Goal: Find specific page/section: Find specific page/section

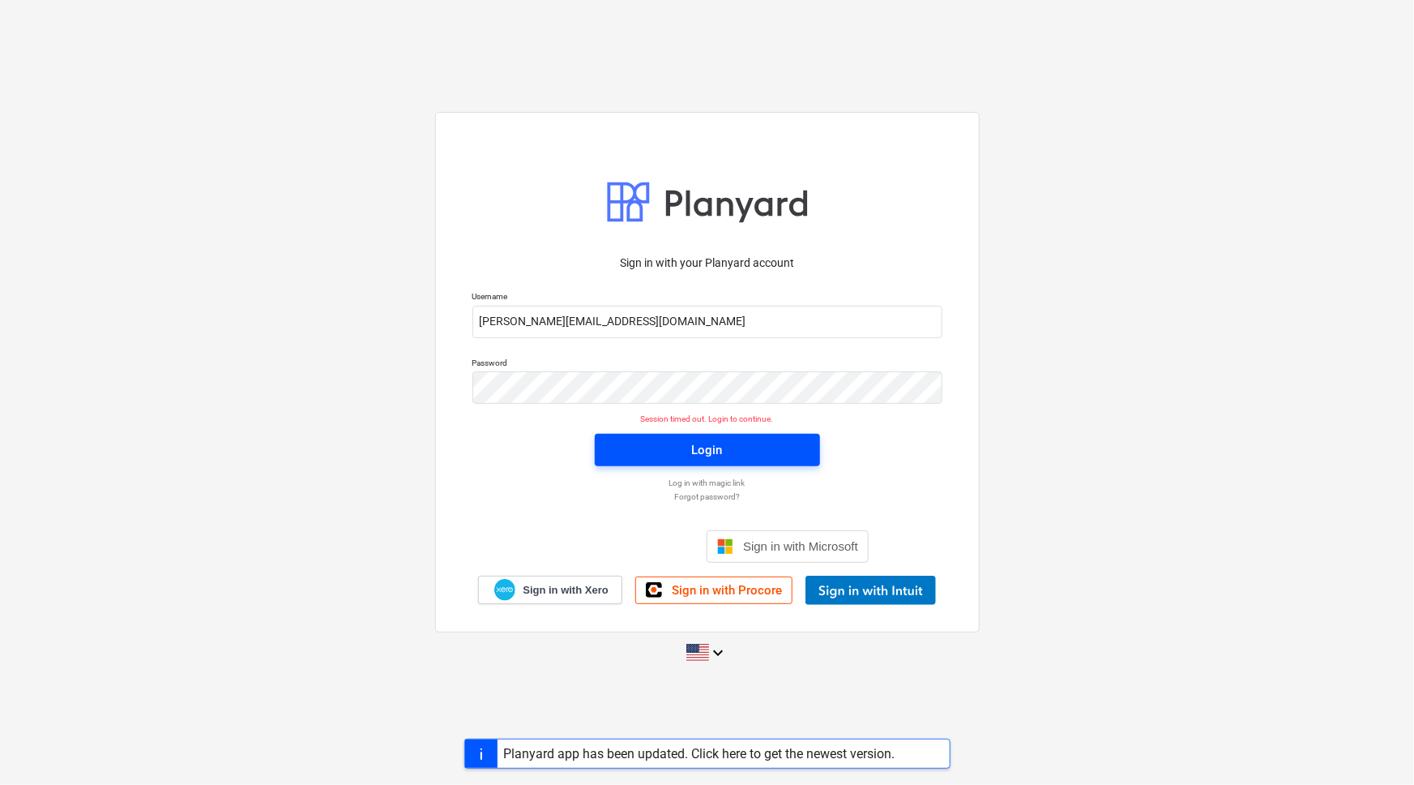
click at [696, 438] on button "Login" at bounding box center [707, 450] width 225 height 32
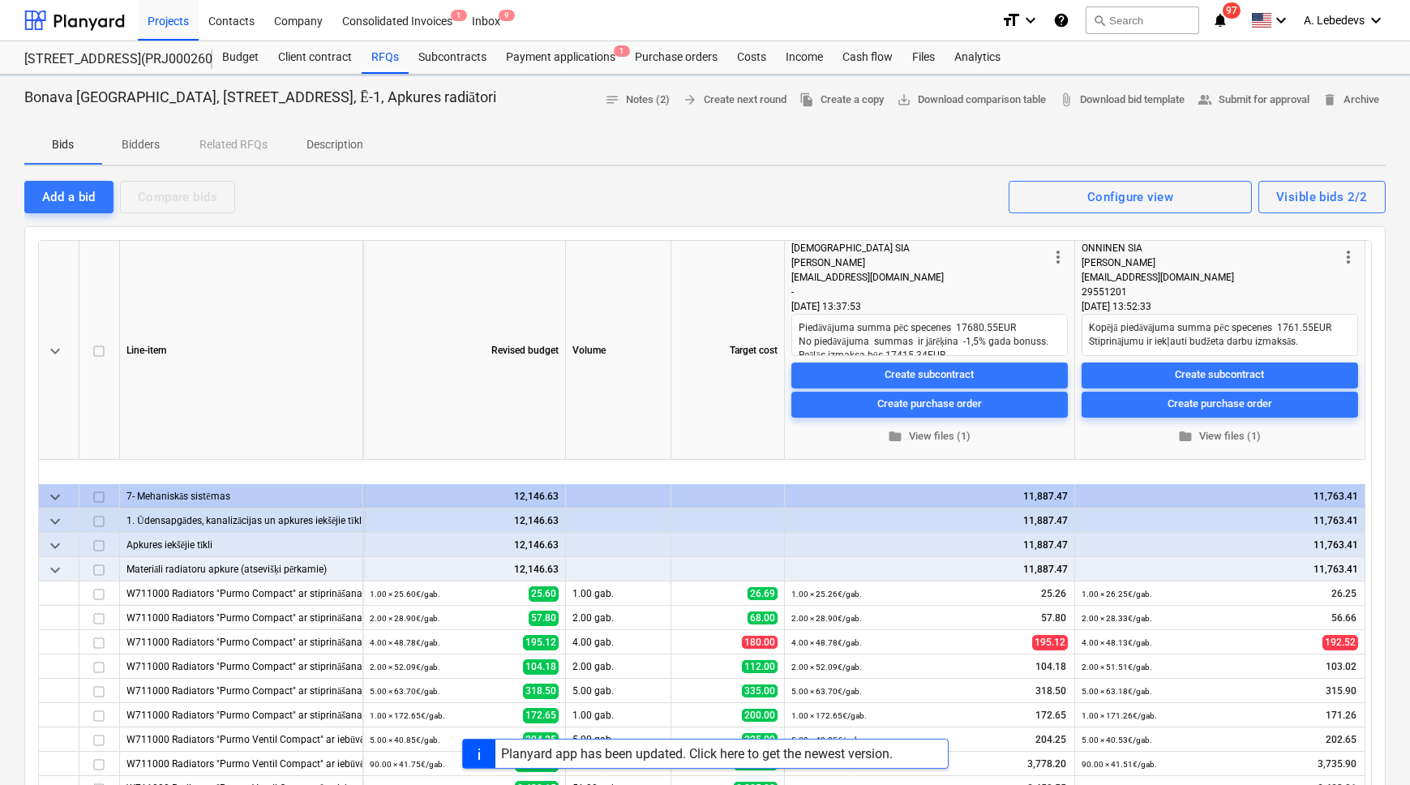
scroll to position [137, 0]
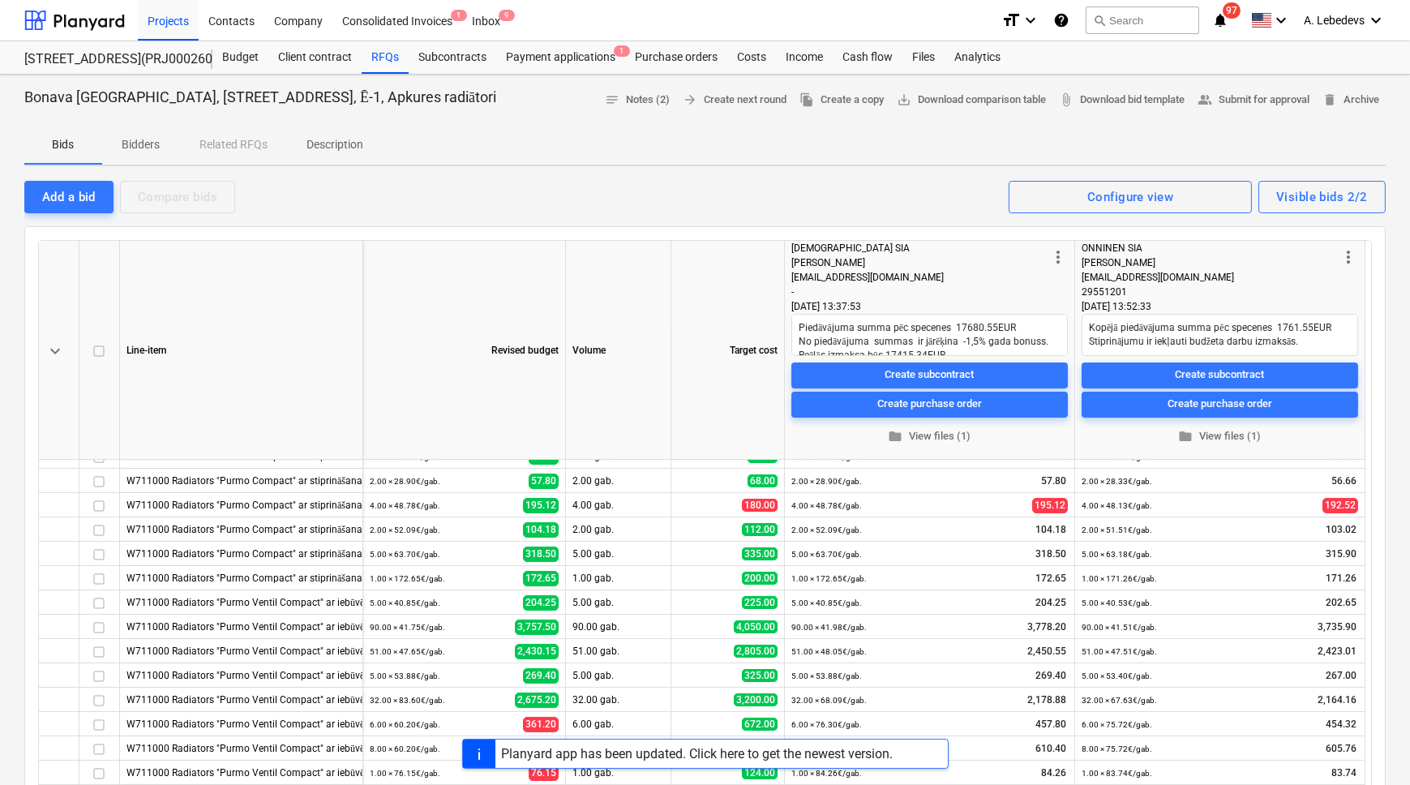
type textarea "x"
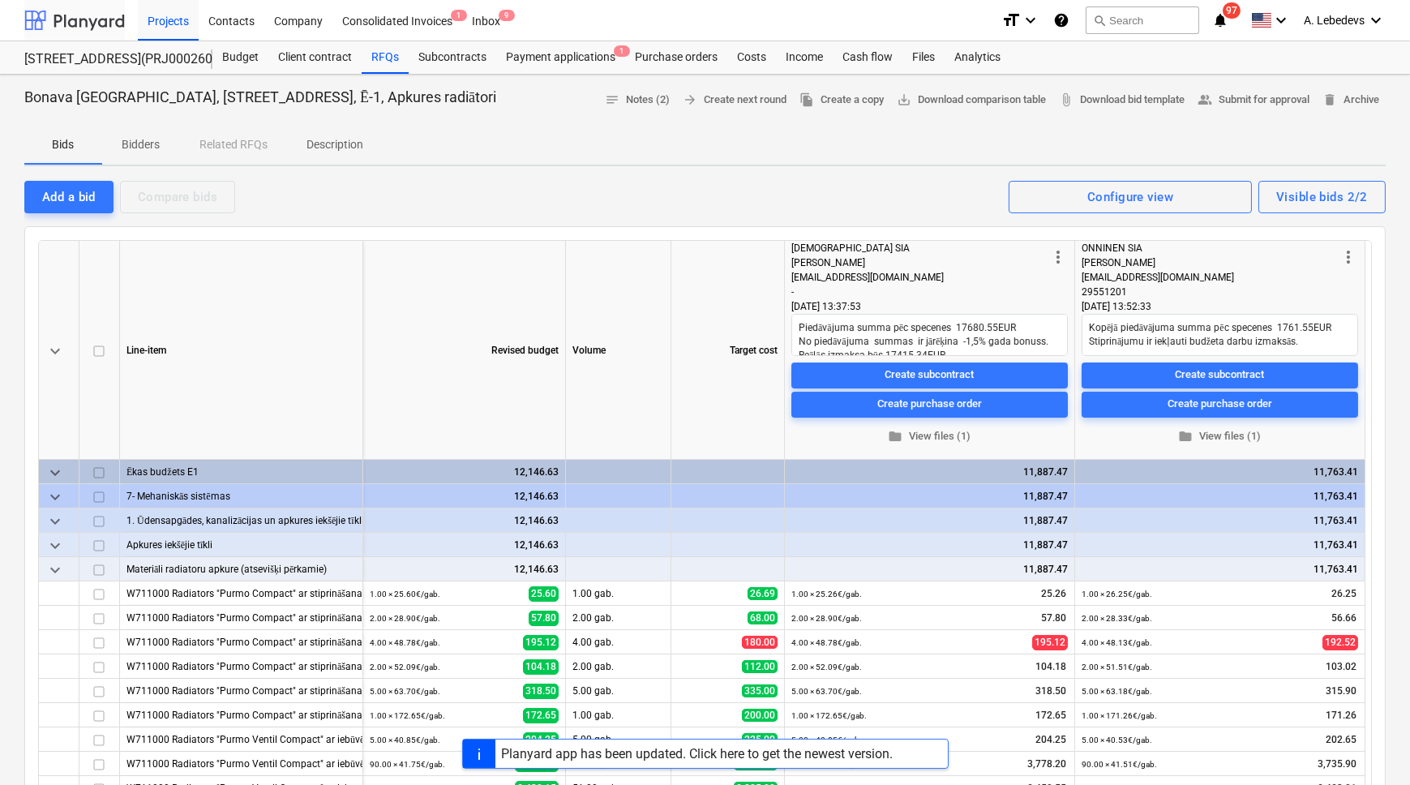
click at [78, 23] on div at bounding box center [74, 20] width 101 height 41
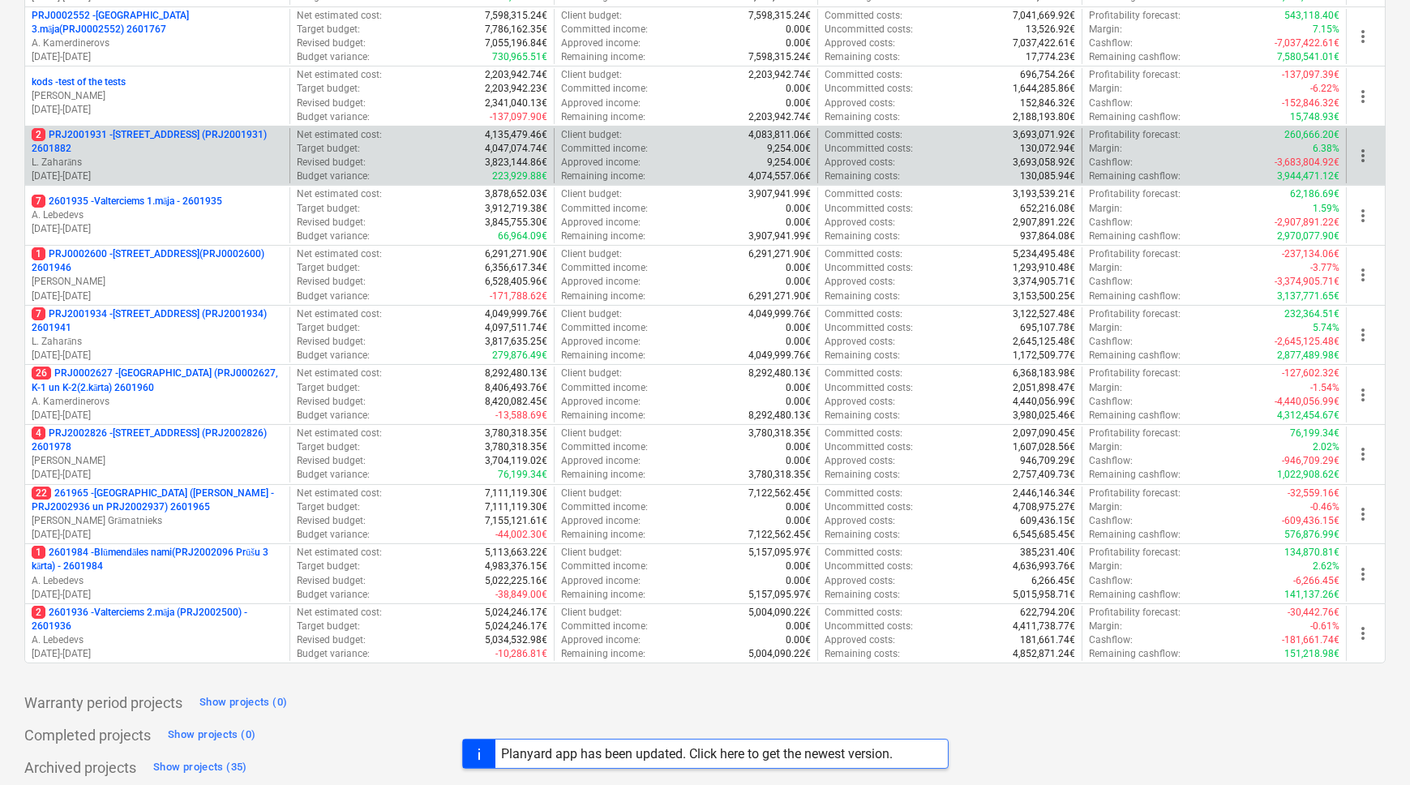
scroll to position [503, 0]
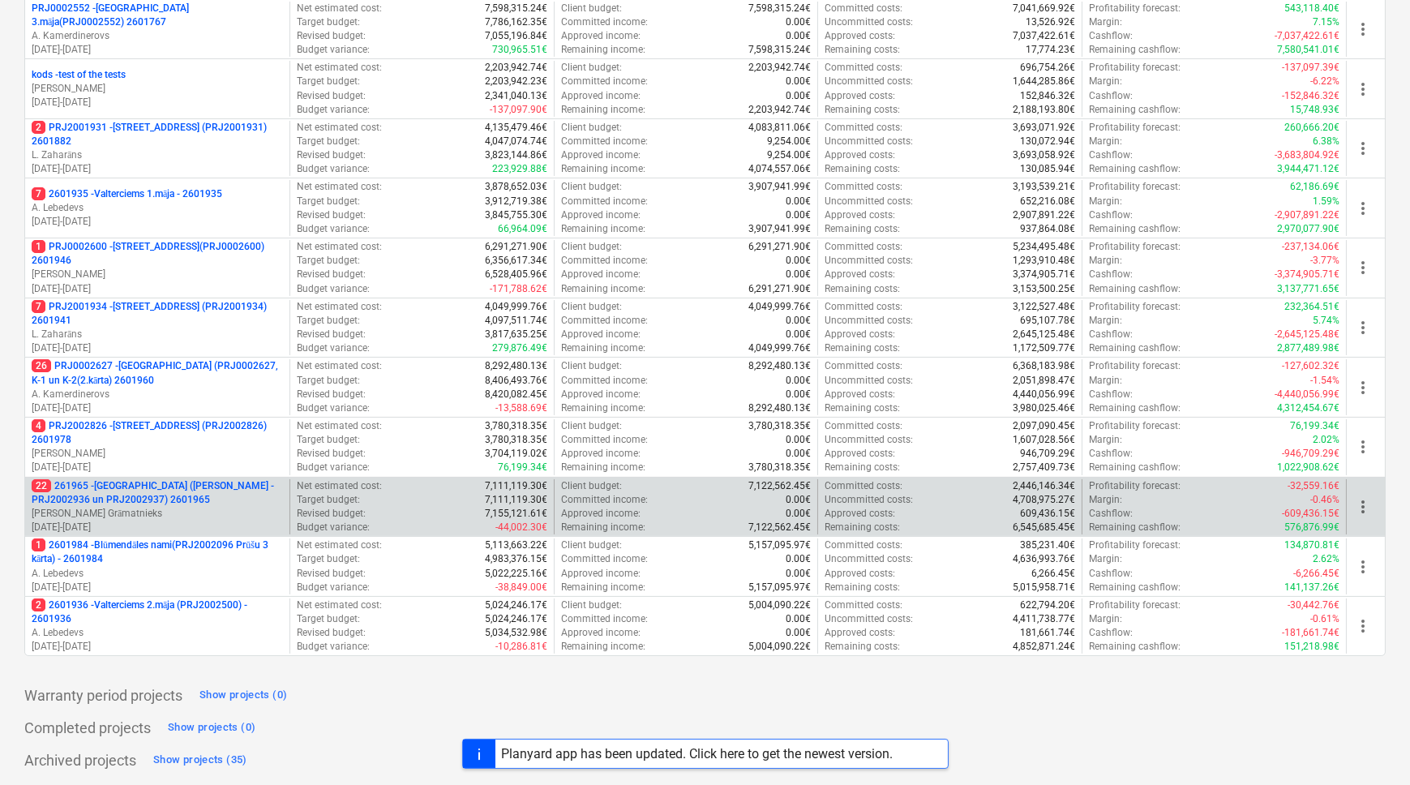
click at [133, 481] on p "22 261965 - [GEOGRAPHIC_DATA] ([PERSON_NAME] - PRJ2002936 un PRJ2002937) 2601965" at bounding box center [157, 493] width 251 height 28
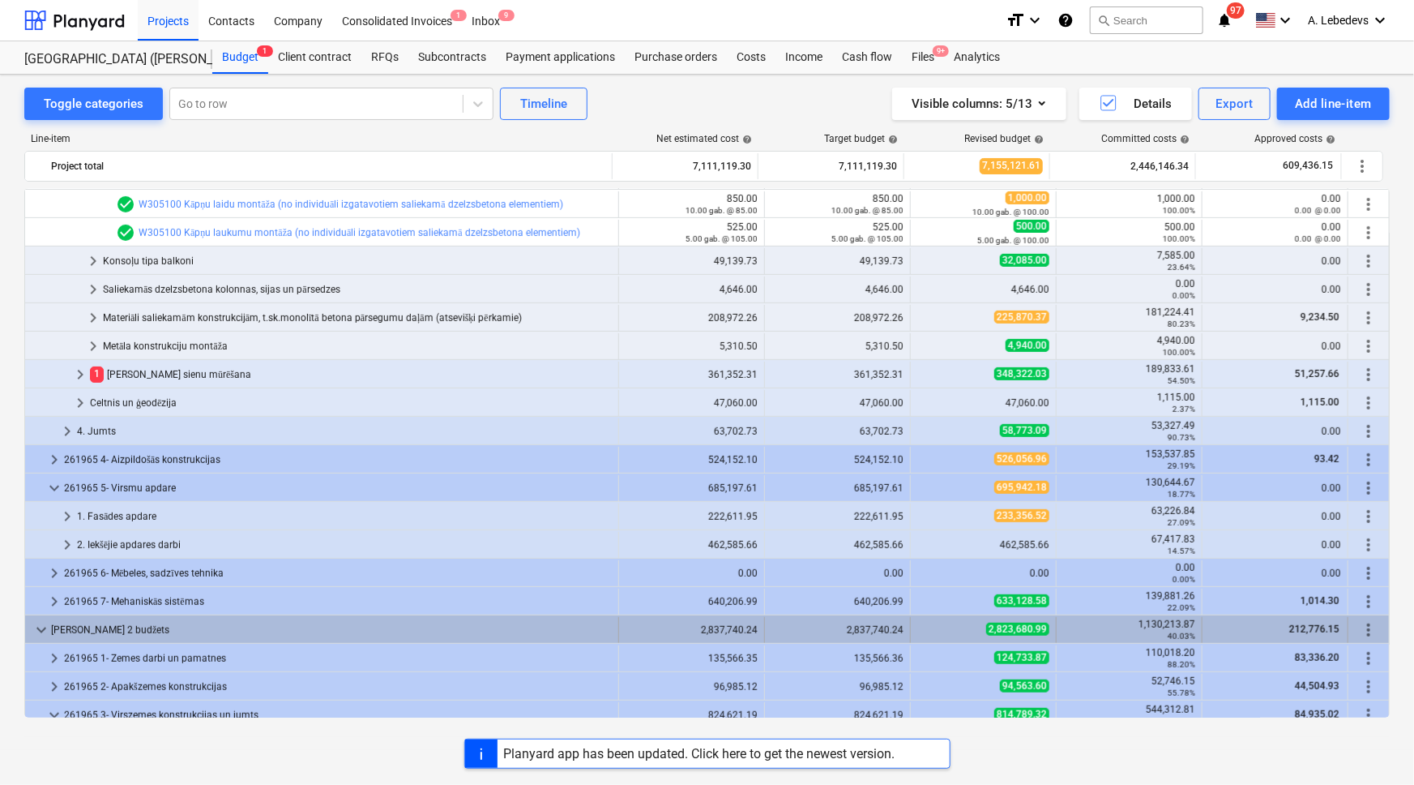
scroll to position [589, 0]
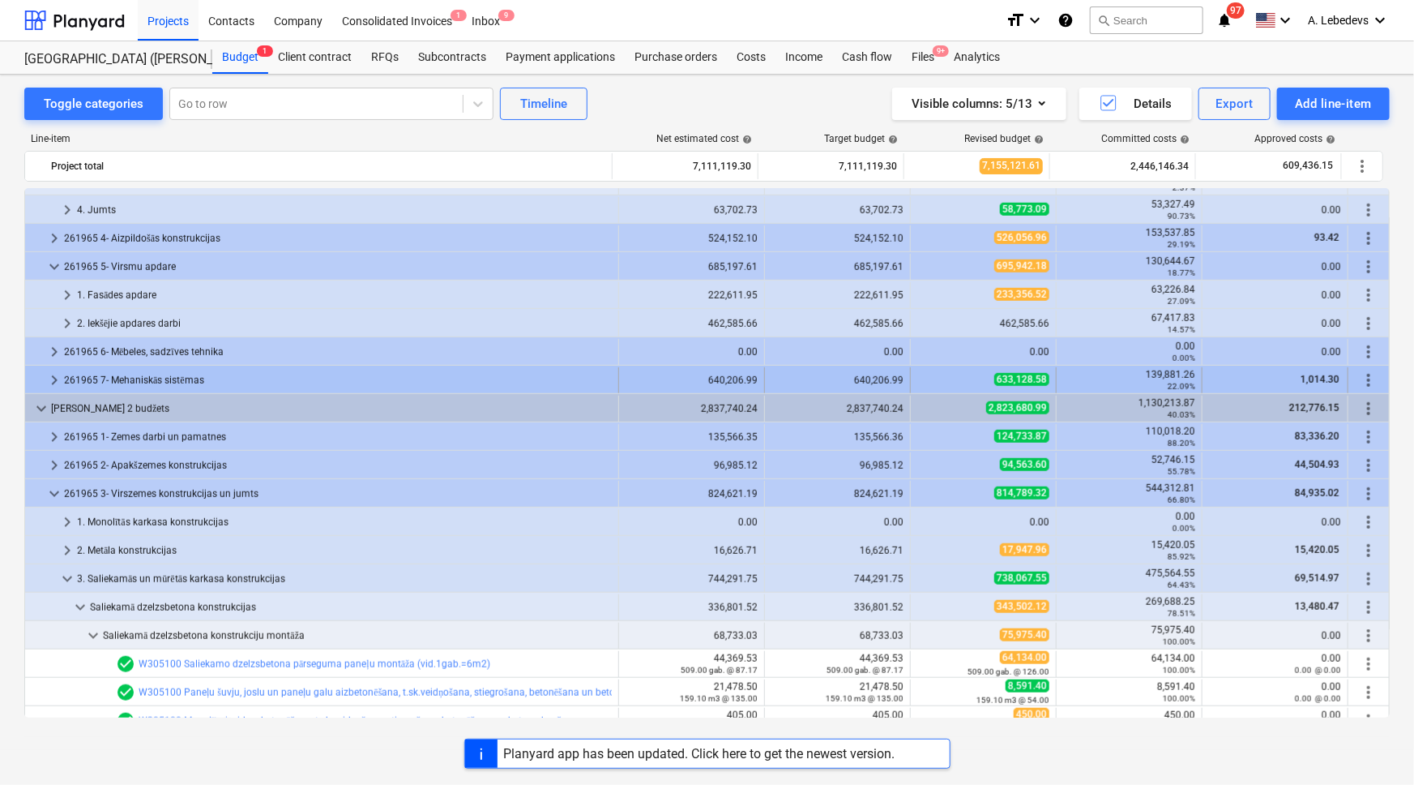
click at [49, 380] on span "keyboard_arrow_right" at bounding box center [54, 379] width 19 height 19
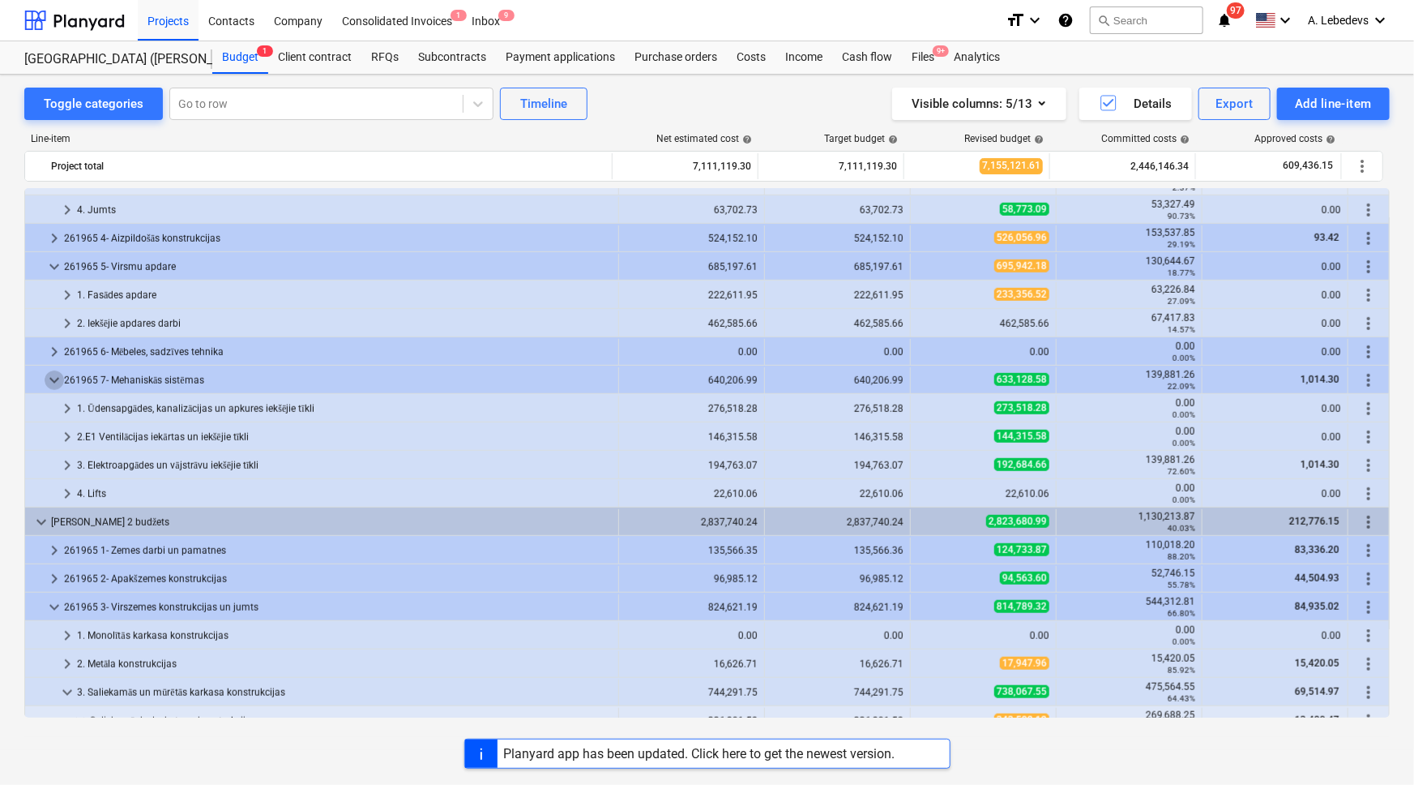
click at [49, 380] on span "keyboard_arrow_down" at bounding box center [54, 379] width 19 height 19
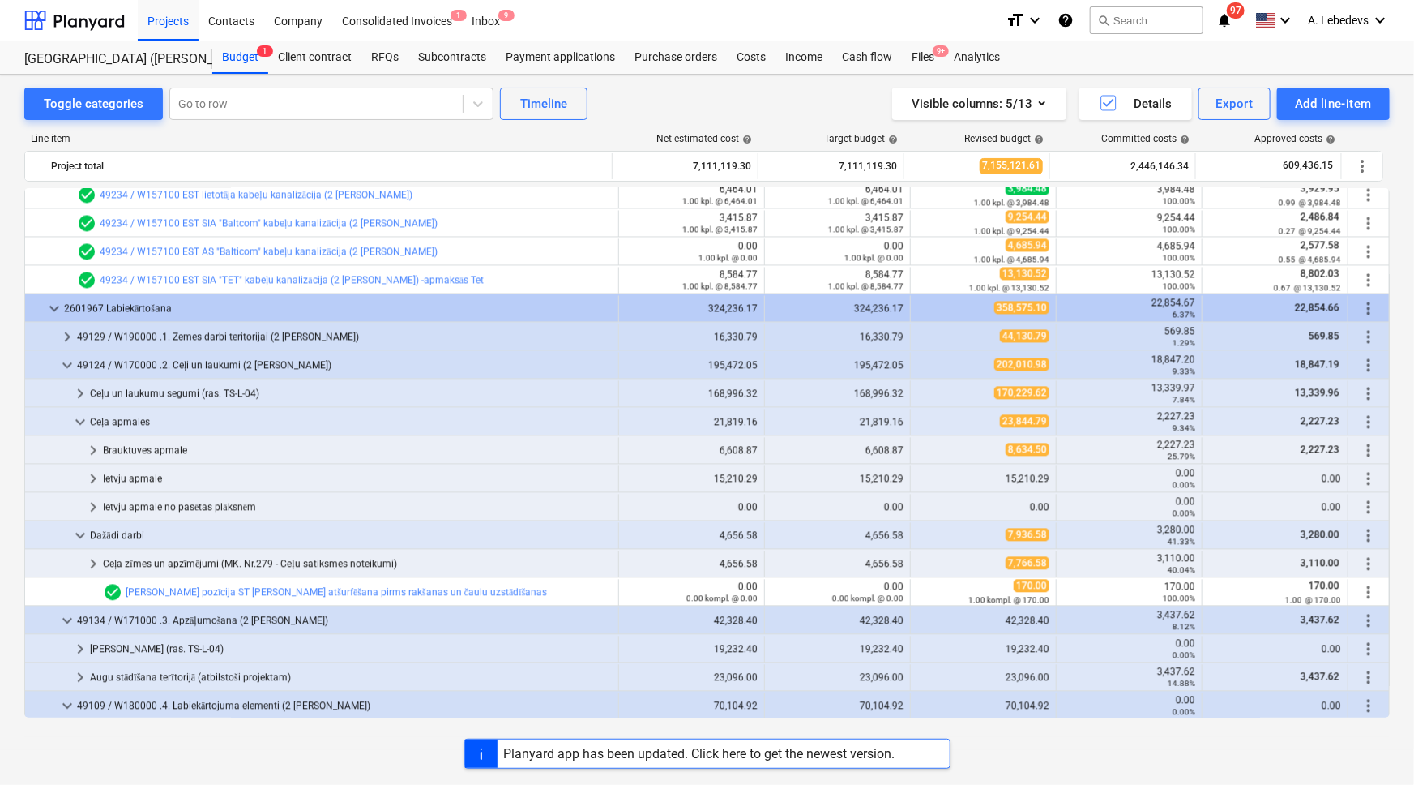
scroll to position [1400, 0]
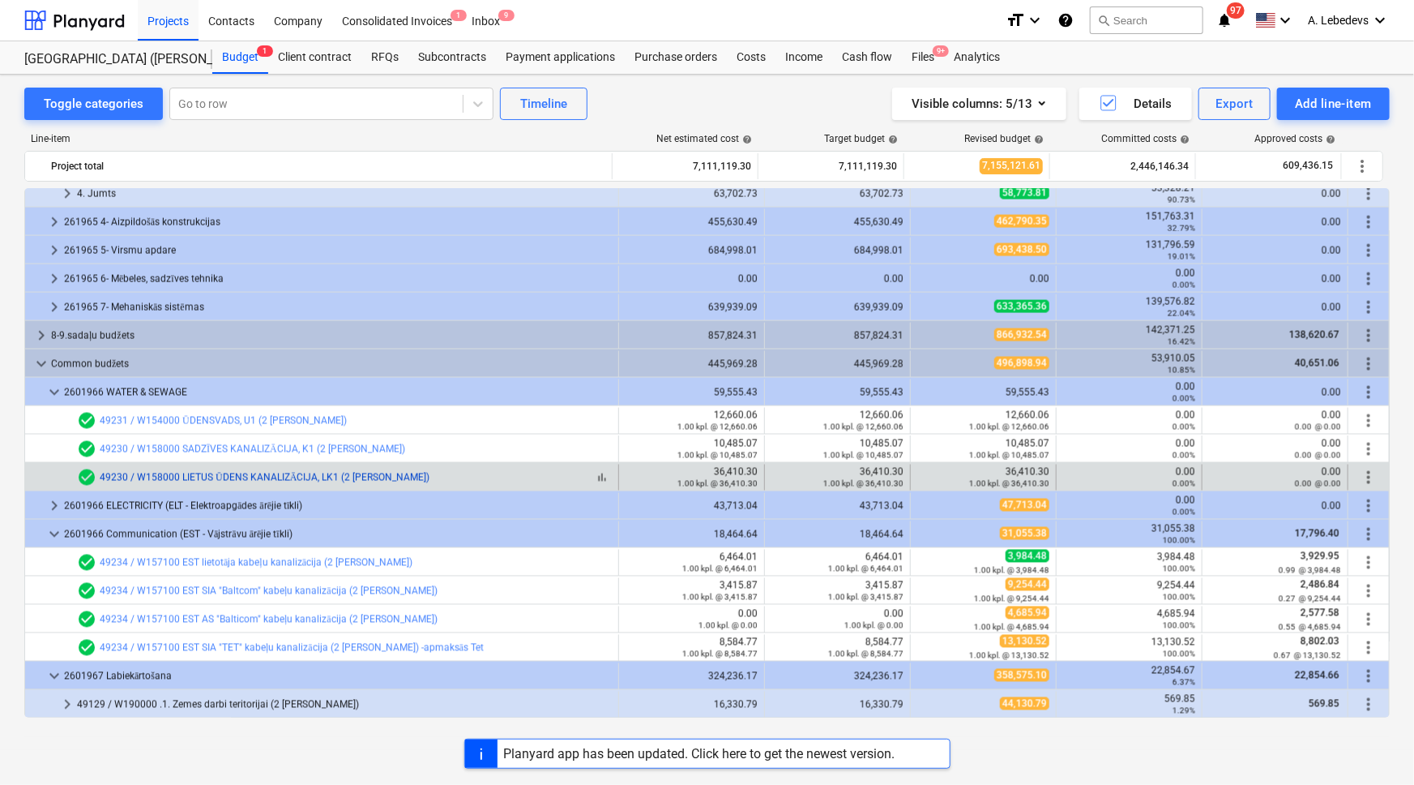
click at [223, 472] on link "49230 / W158000 LIETUS ŪDENS KANALIZĀCIJA, LK1 (2 [PERSON_NAME])" at bounding box center [265, 477] width 330 height 11
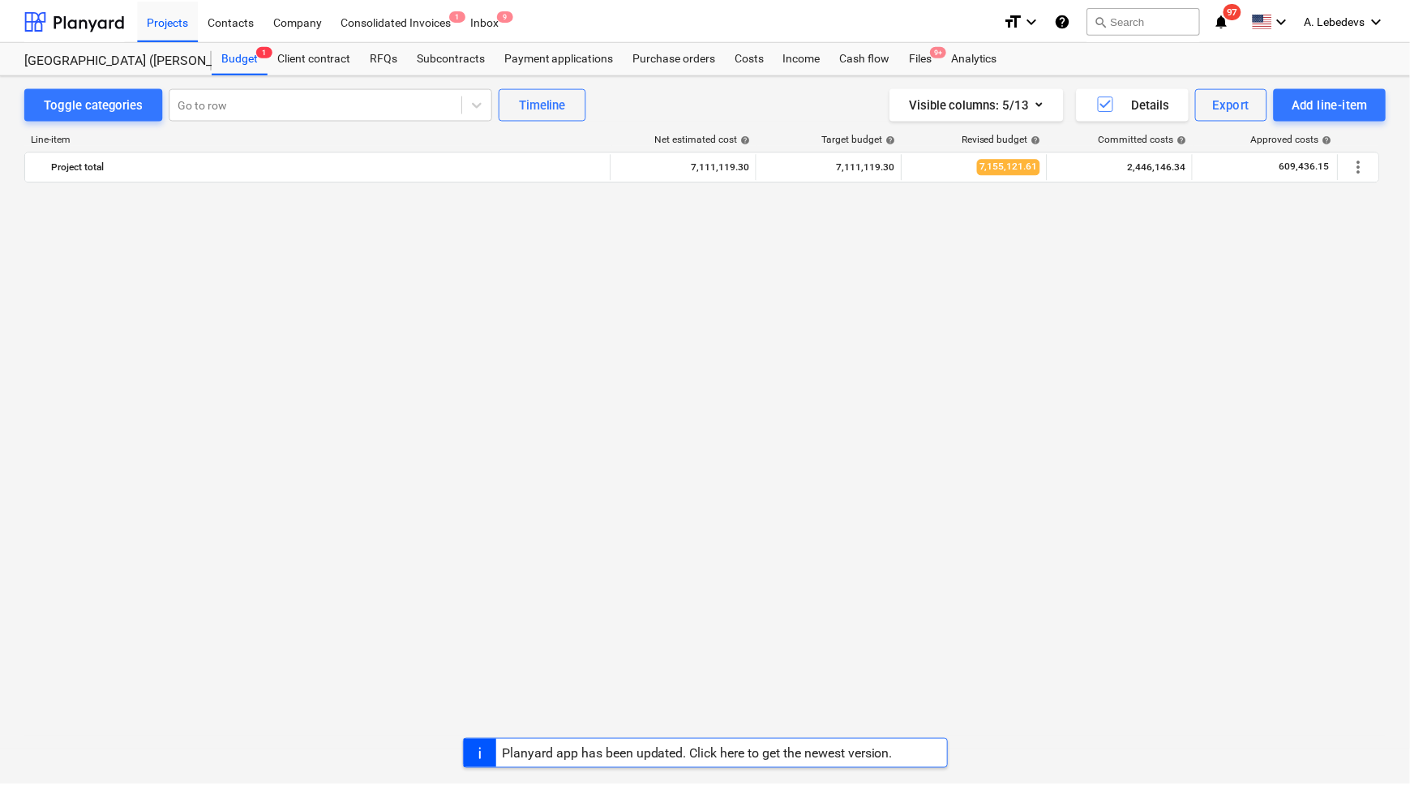
scroll to position [1400, 0]
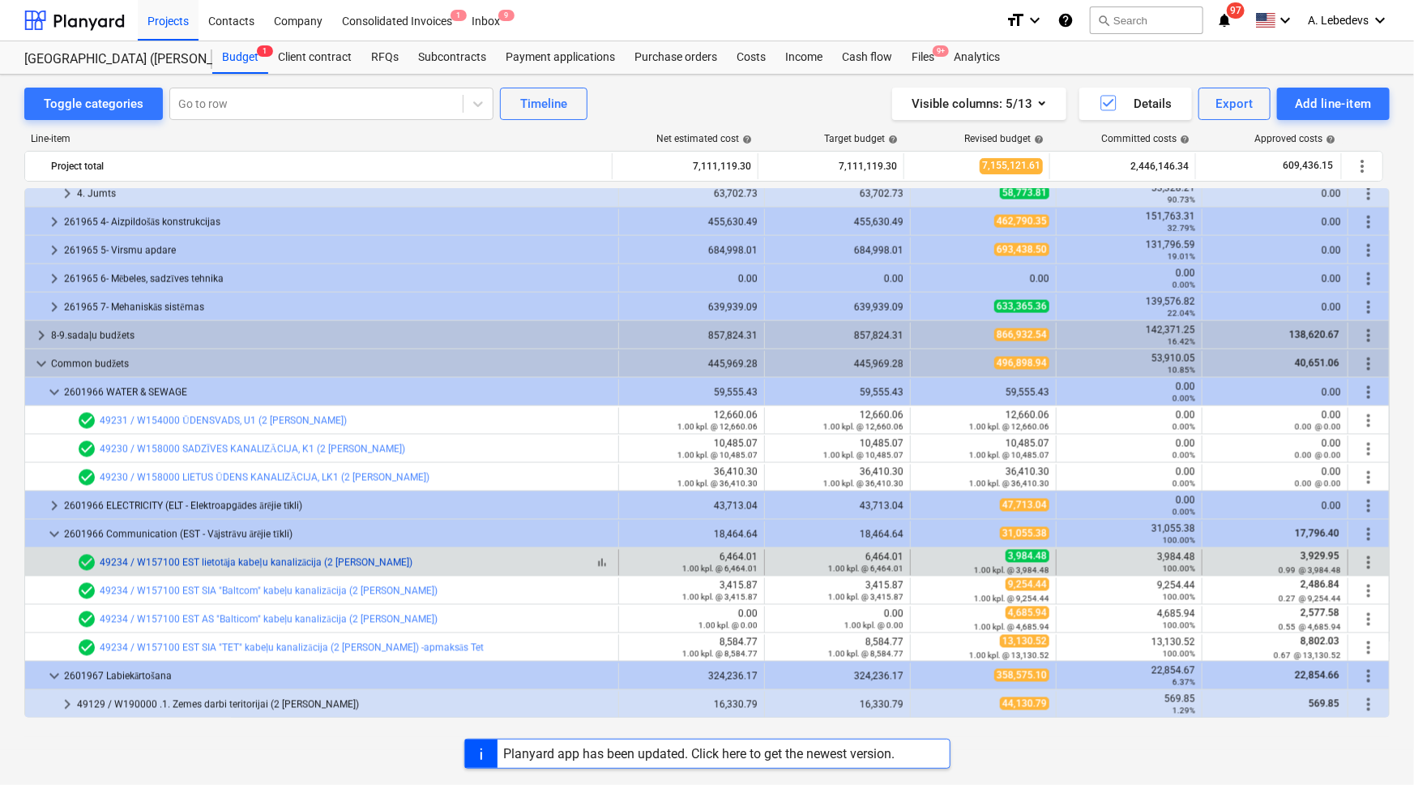
click at [138, 559] on link "49234 / W157100 EST lietotāja kabeļu kanalizācija (2 [PERSON_NAME])" at bounding box center [256, 562] width 313 height 11
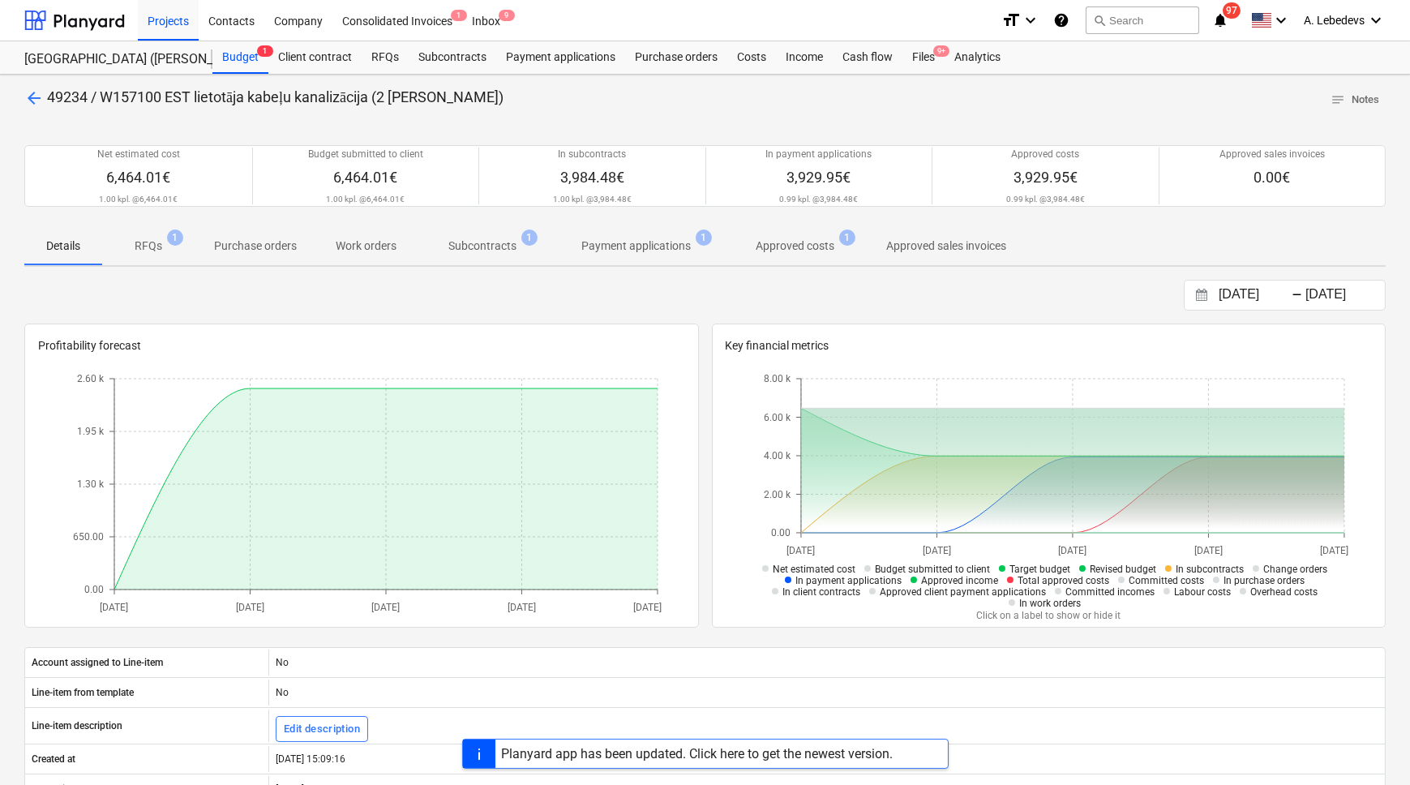
scroll to position [73, 0]
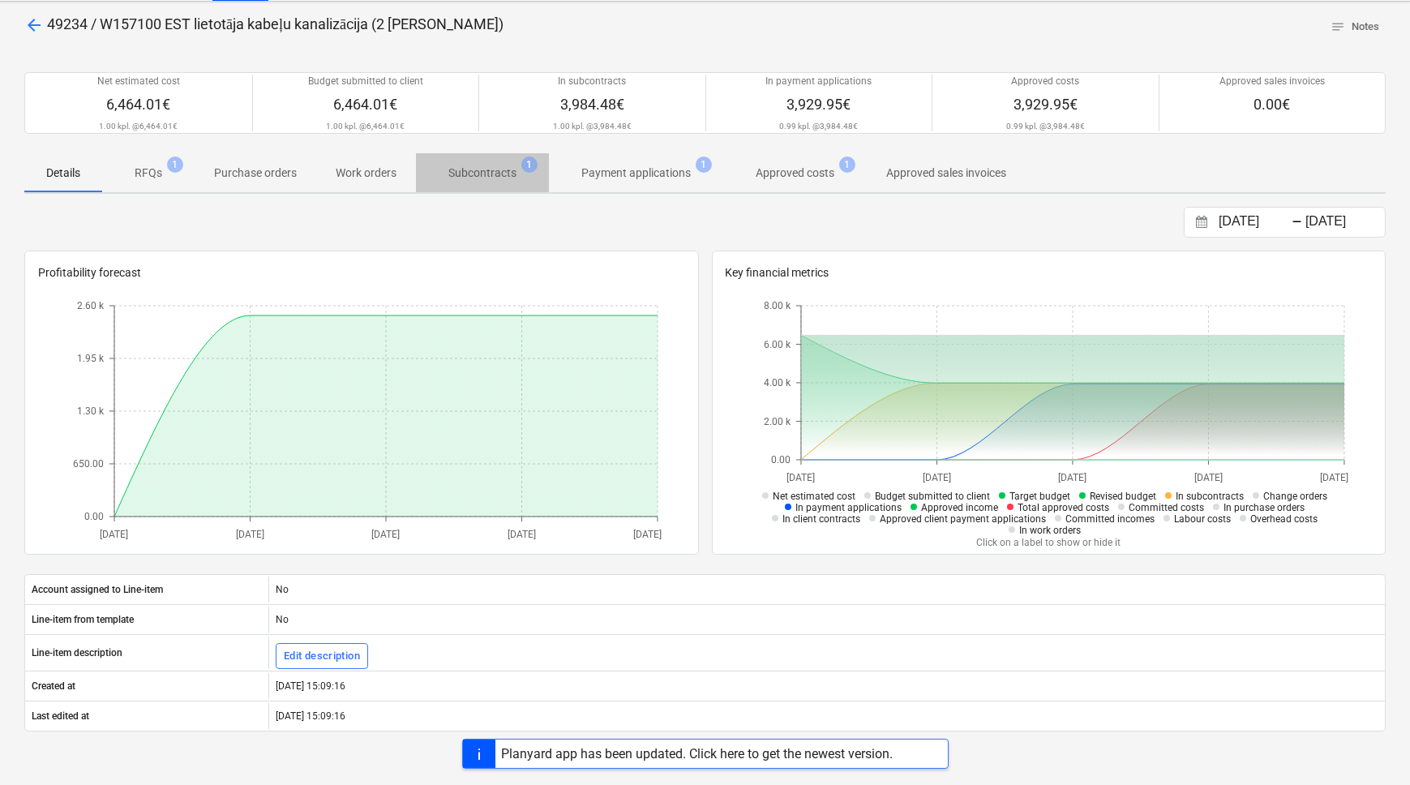
click at [462, 166] on p "Subcontracts" at bounding box center [482, 173] width 68 height 17
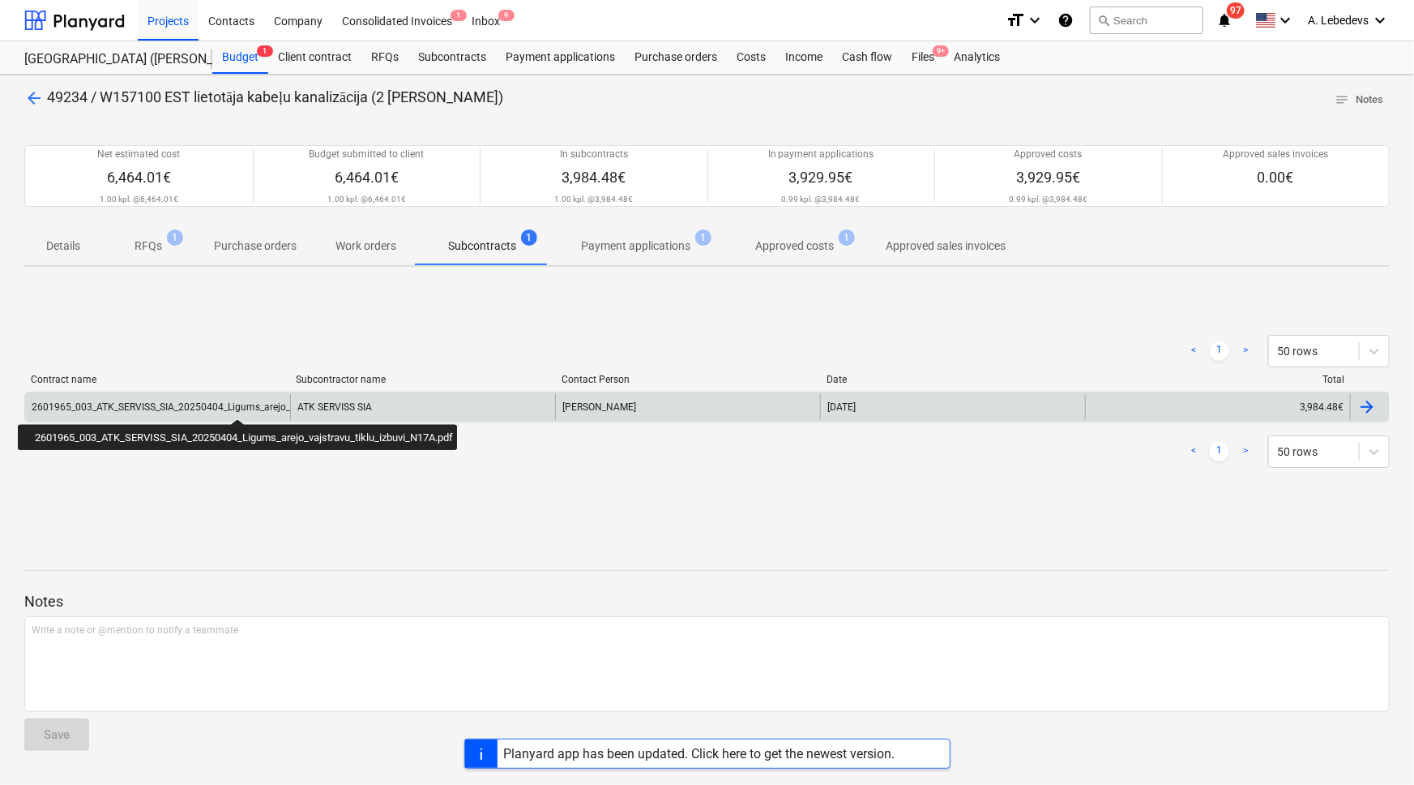
click at [238, 404] on div "2601965_003_ATK_SERVISS_SIA_20250404_Ligums_arejo_vajstravu_tiklu_izbuvi_N17A.p…" at bounding box center [231, 406] width 398 height 11
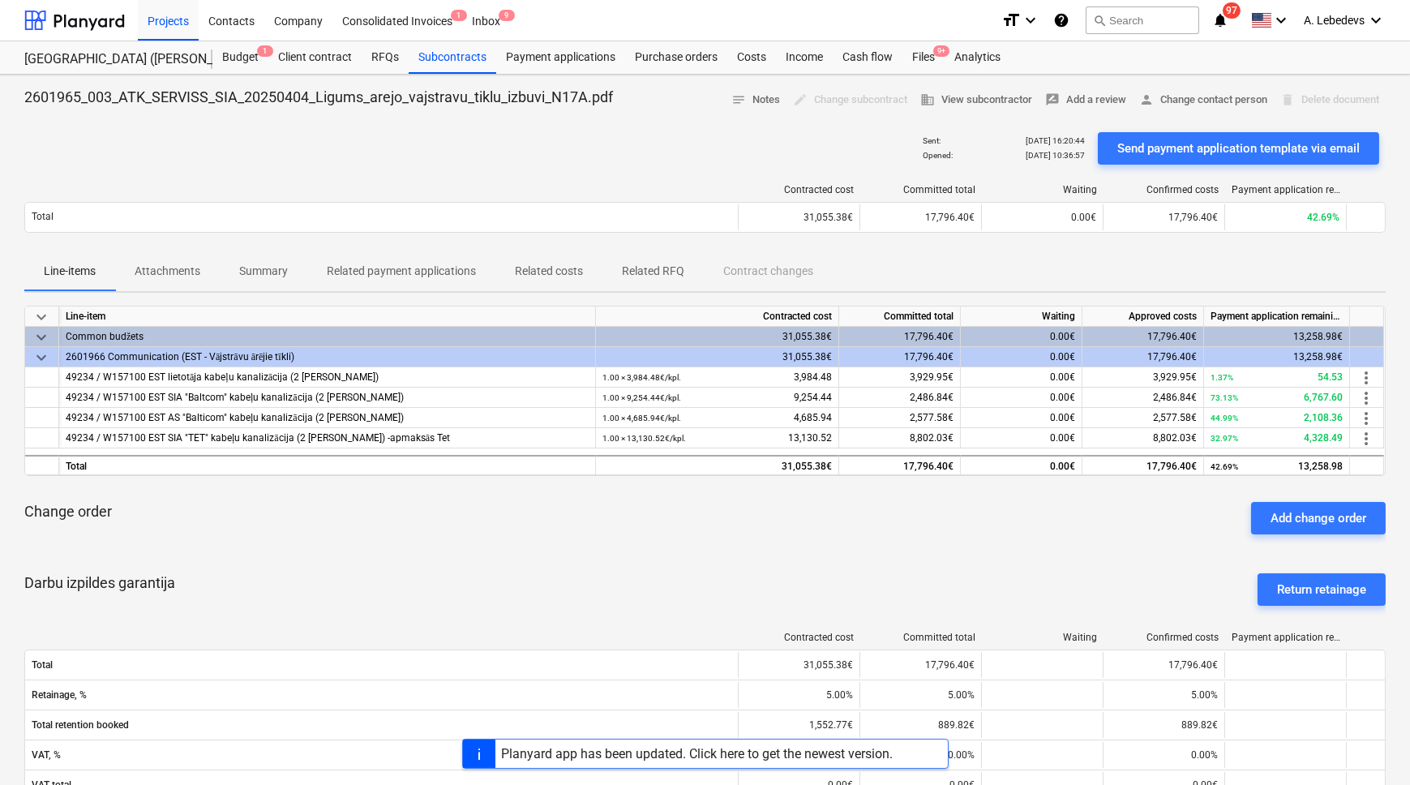
click at [178, 267] on p "Attachments" at bounding box center [168, 271] width 66 height 17
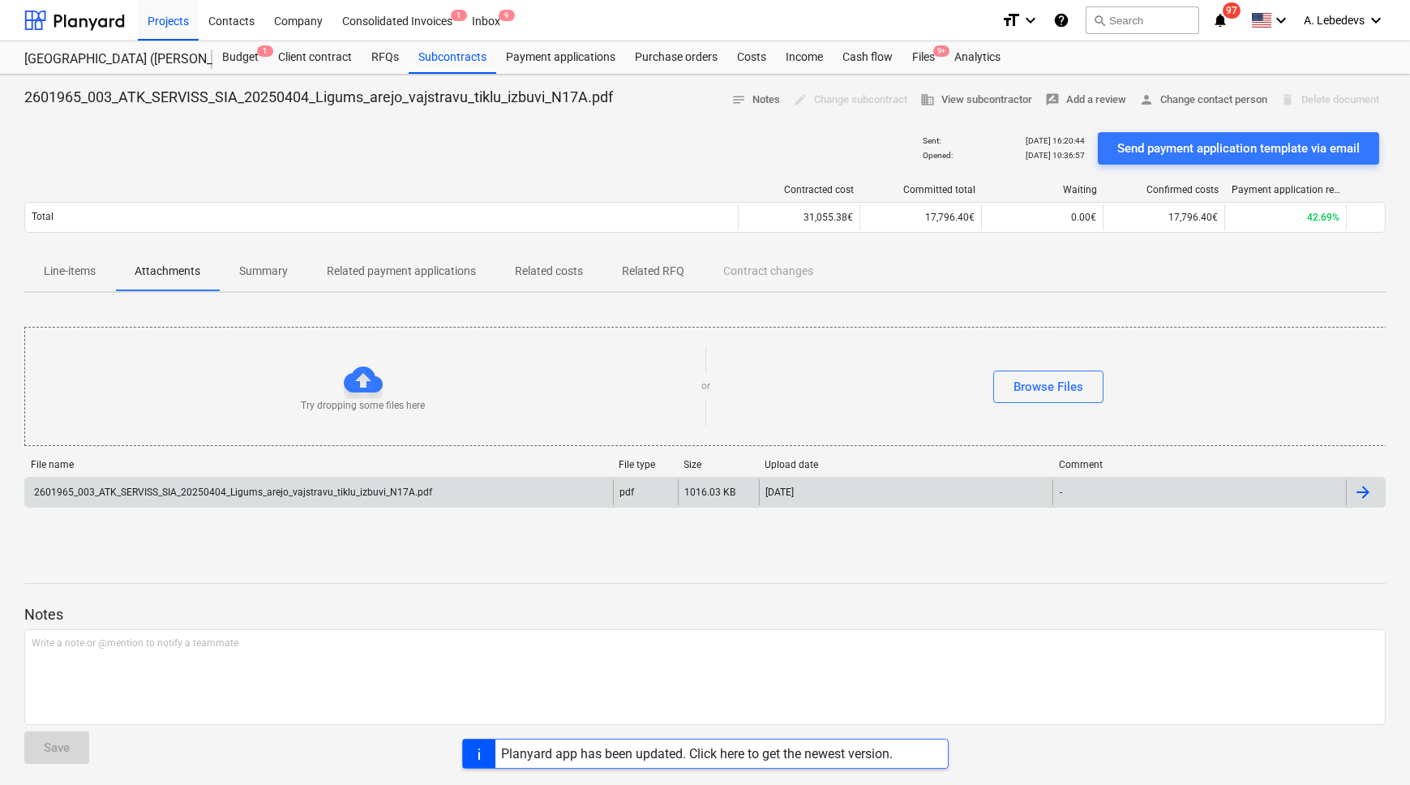
click at [276, 486] on div "2601965_003_ATK_SERVISS_SIA_20250404_Ligums_arejo_vajstravu_tiklu_izbuvi_N17A.p…" at bounding box center [232, 491] width 400 height 11
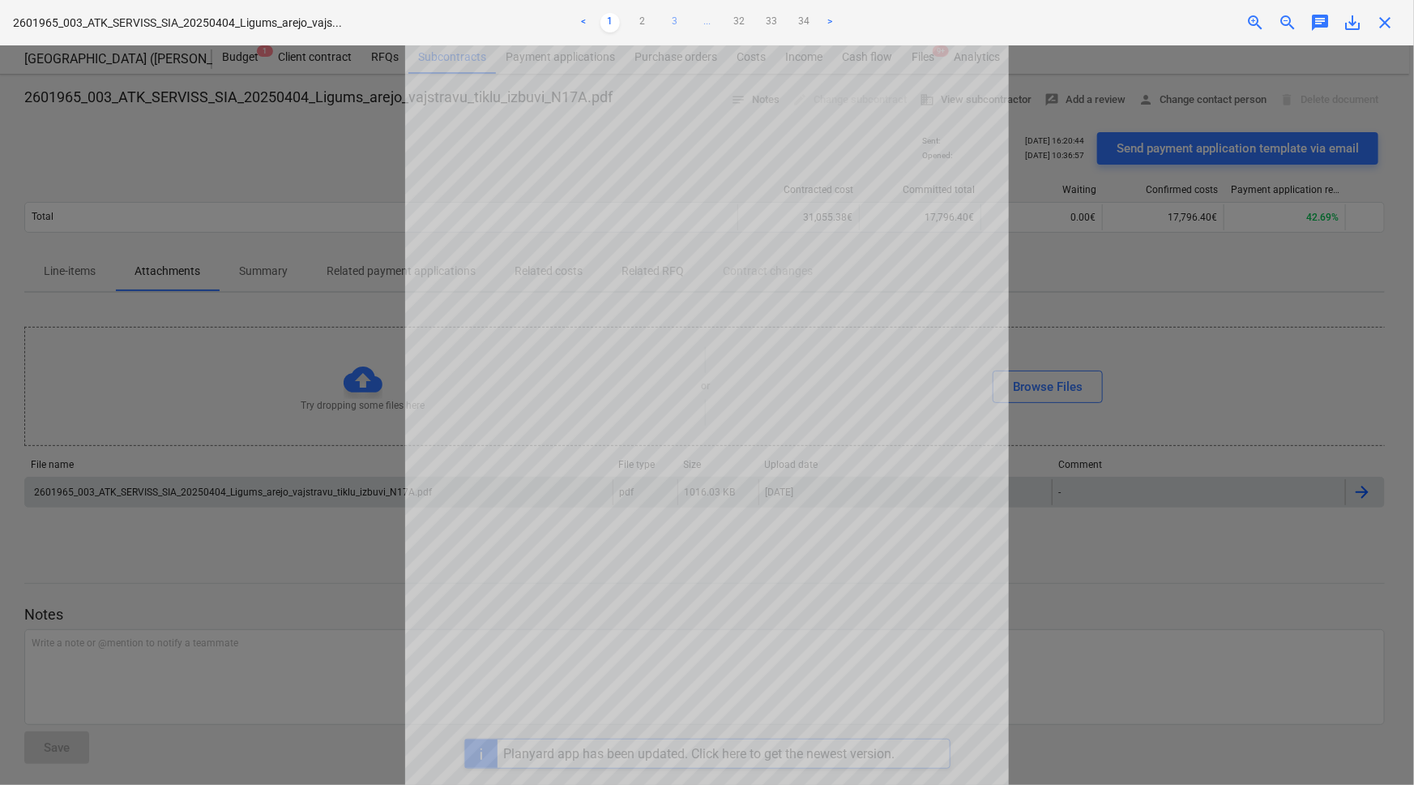
click at [674, 20] on link "3" at bounding box center [674, 22] width 19 height 19
click at [689, 20] on link "4" at bounding box center [691, 22] width 19 height 19
click at [707, 19] on link "5" at bounding box center [707, 22] width 19 height 19
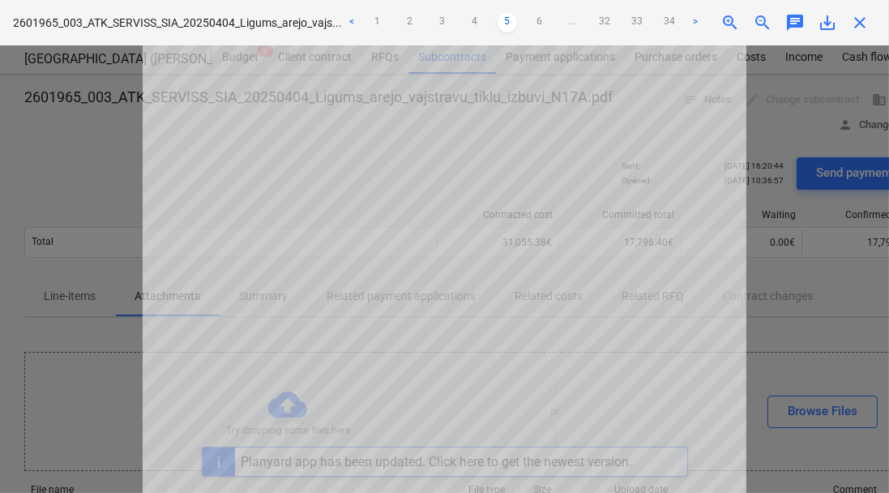
click at [859, 19] on div "Project fetching failed" at bounding box center [662, 17] width 438 height 34
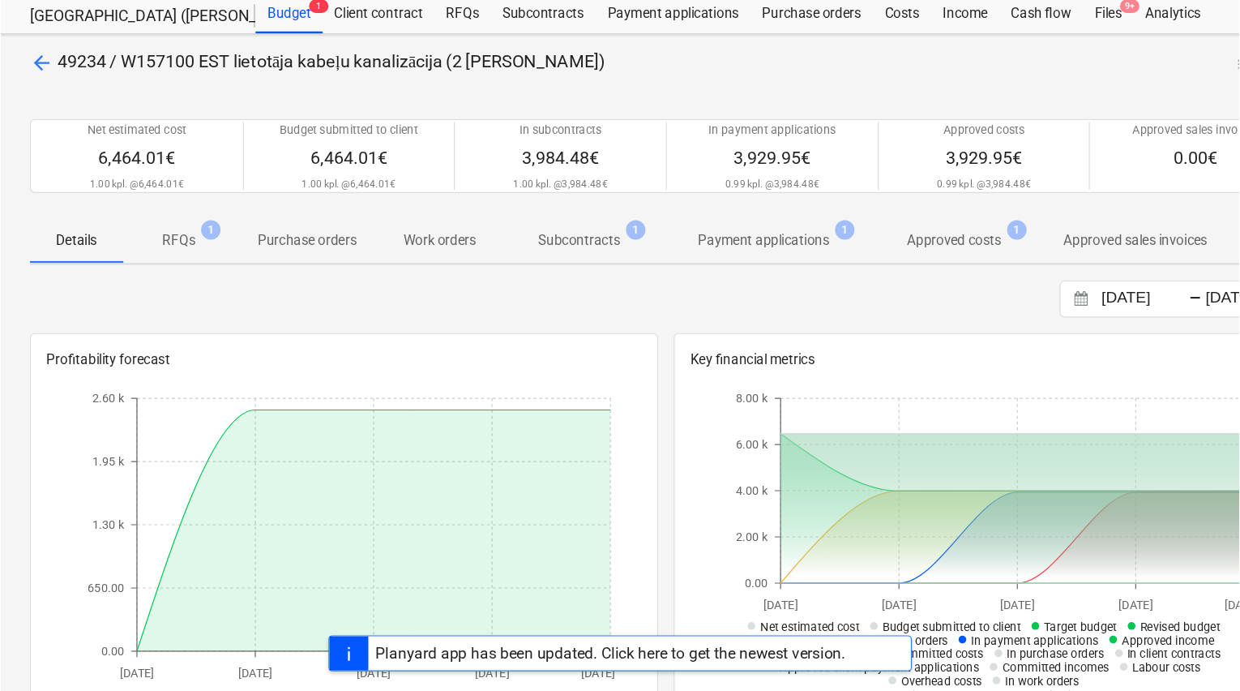
scroll to position [46, 0]
